Goal: Task Accomplishment & Management: Use online tool/utility

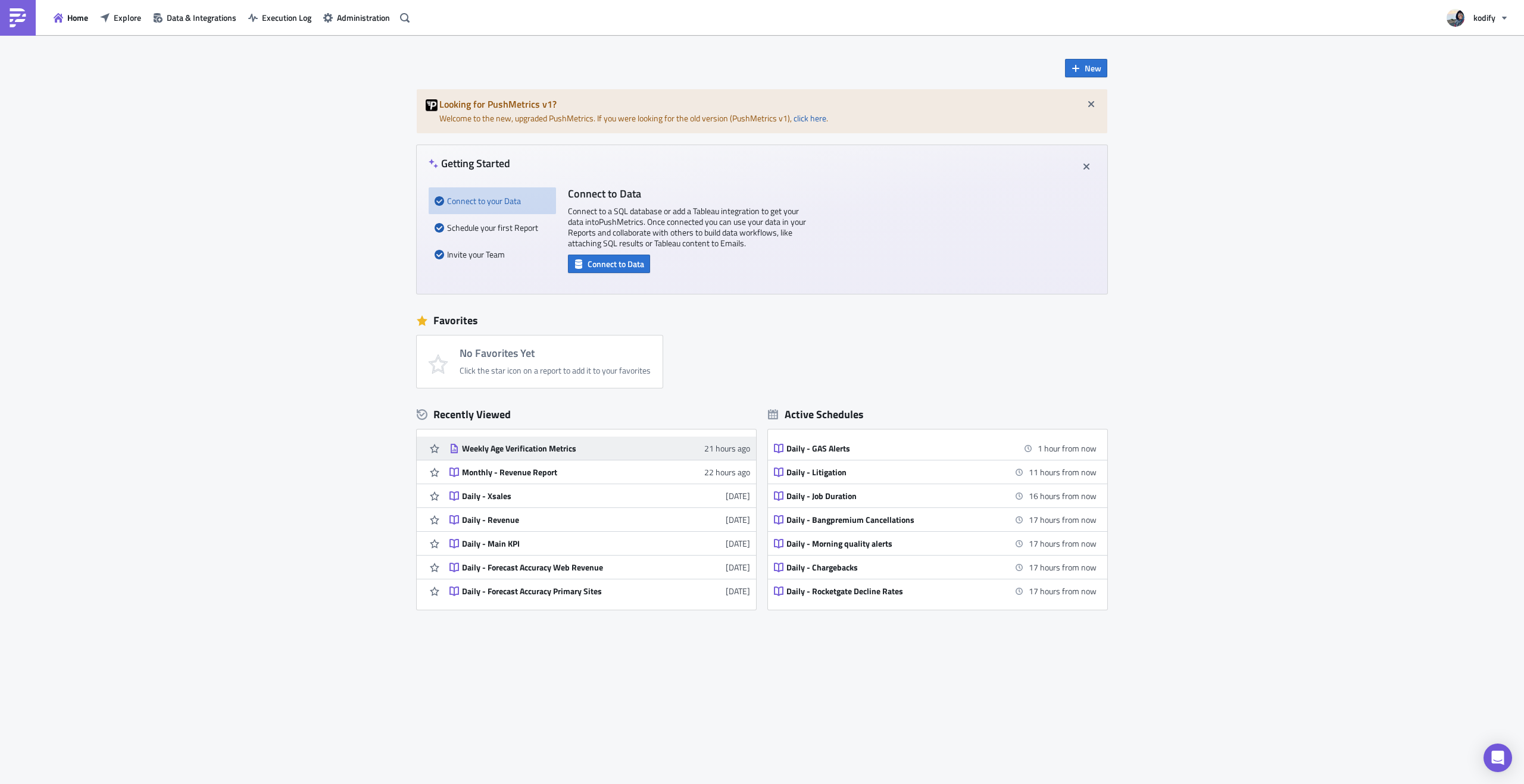
click at [540, 456] on link "Weekly Age Verification Metrics 21 hours ago" at bounding box center [599, 448] width 301 height 23
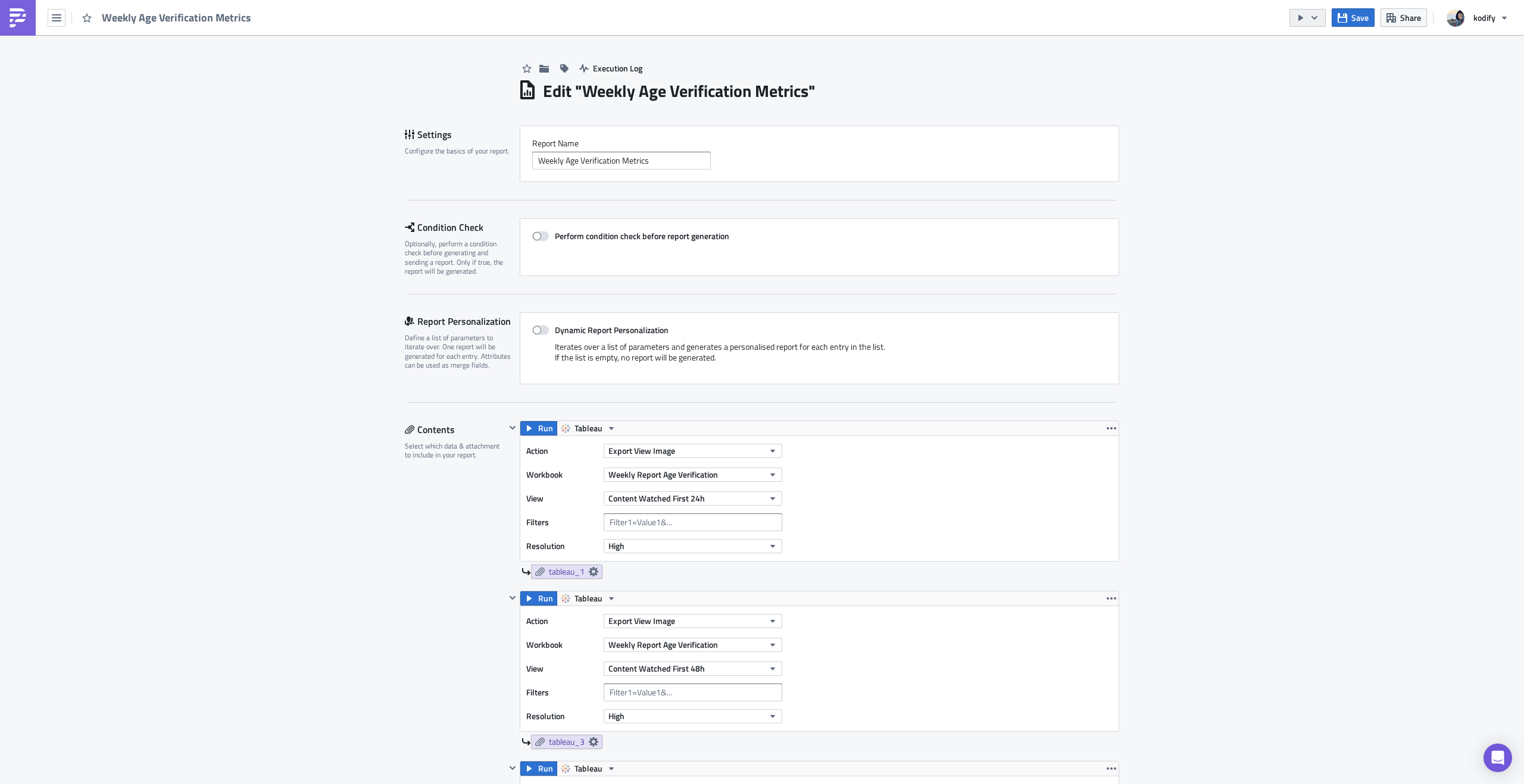
click at [1308, 19] on button "button" at bounding box center [1308, 18] width 36 height 18
click at [1318, 71] on div "Run Report" at bounding box center [1343, 65] width 93 height 12
